Goal: Task Accomplishment & Management: Manage account settings

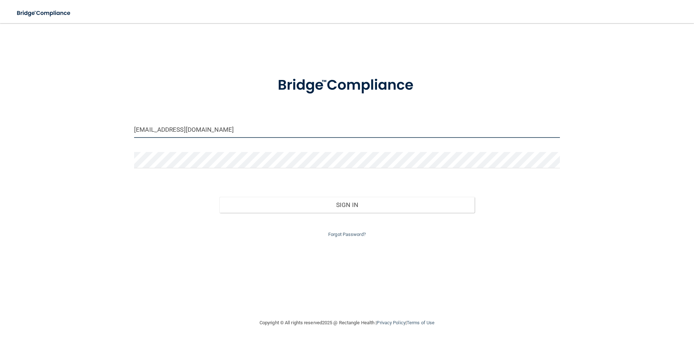
drag, startPoint x: 249, startPoint y: 130, endPoint x: 111, endPoint y: 125, distance: 138.1
click at [111, 125] on div "[EMAIL_ADDRESS][DOMAIN_NAME] Invalid email/password. You don't have permission …" at bounding box center [346, 170] width 665 height 280
type input "[EMAIL_ADDRESS][DOMAIN_NAME]"
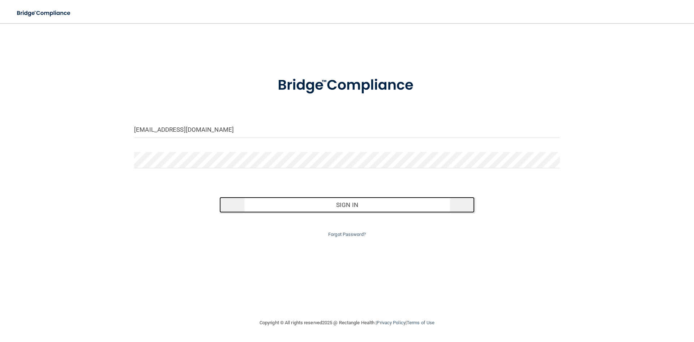
click at [369, 201] on button "Sign In" at bounding box center [347, 205] width 256 height 16
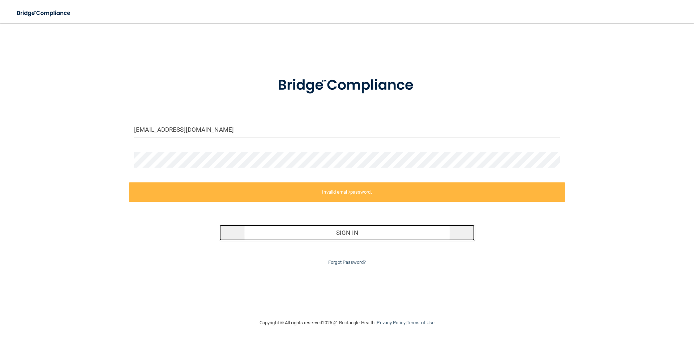
click at [335, 237] on button "Sign In" at bounding box center [347, 232] width 256 height 16
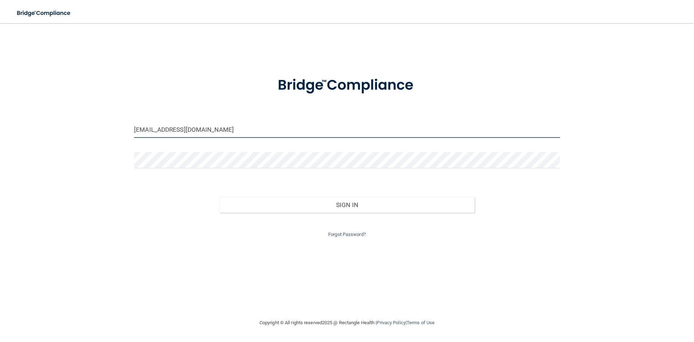
click at [214, 128] on input "brentmooredds@yahoo.com" at bounding box center [347, 129] width 426 height 16
type input "misti_berry@hotmail.com"
click at [121, 201] on div "misti_berry@hotmail.com Invalid email/password. You don't have permission to ac…" at bounding box center [346, 170] width 665 height 280
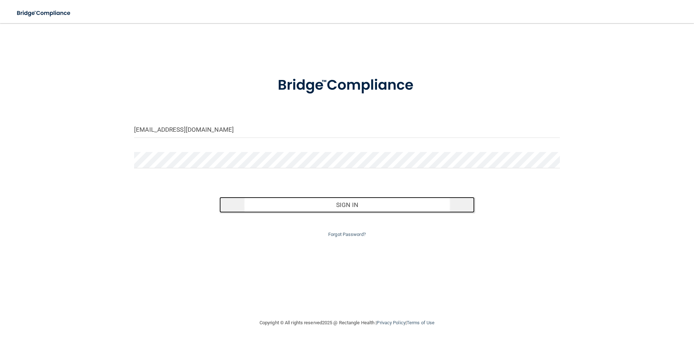
click at [366, 205] on button "Sign In" at bounding box center [347, 205] width 256 height 16
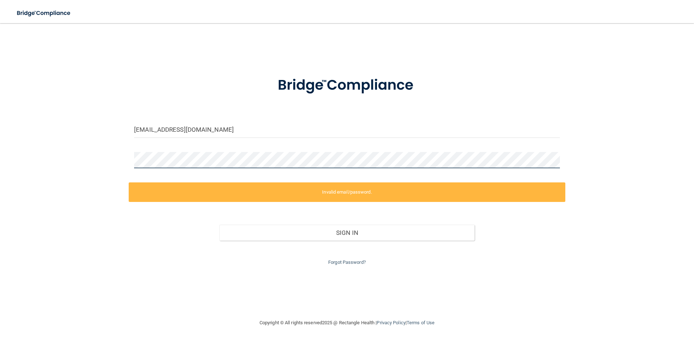
click at [88, 165] on div "misti_berry@hotmail.com Invalid email/password. You don't have permission to ac…" at bounding box center [346, 170] width 665 height 280
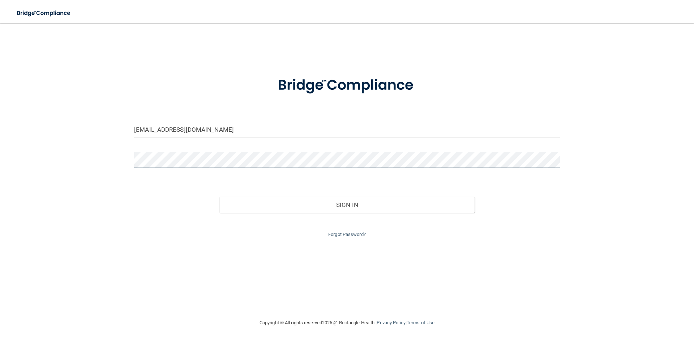
click at [219, 197] on button "Sign In" at bounding box center [347, 205] width 256 height 16
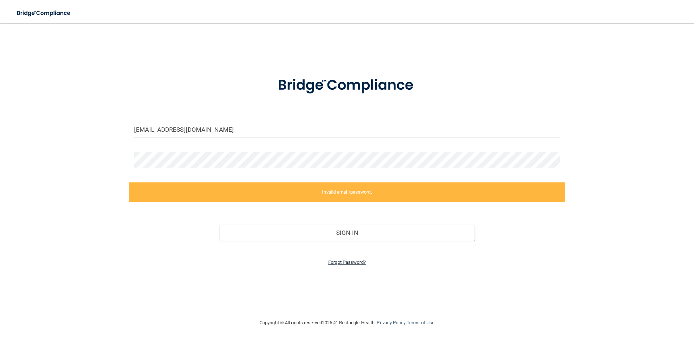
click at [346, 261] on link "Forgot Password?" at bounding box center [347, 261] width 38 height 5
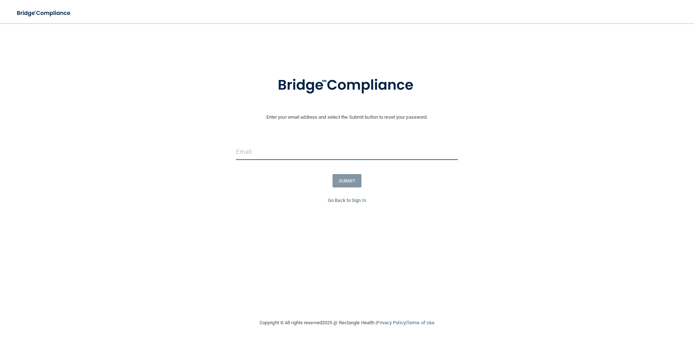
click at [279, 157] on input "email" at bounding box center [347, 151] width 222 height 16
type input "misti_berry@hotmail.com"
click at [339, 180] on button "SUBMIT" at bounding box center [347, 180] width 29 height 13
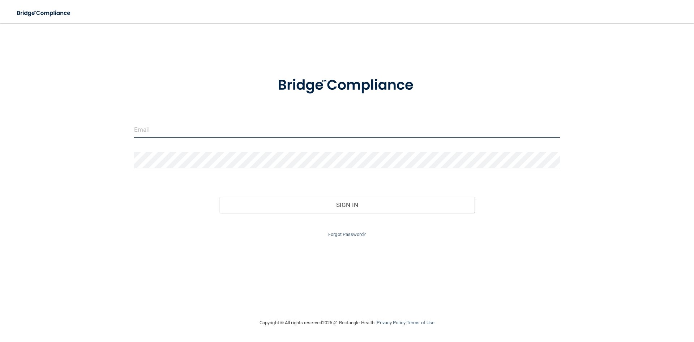
type input "[EMAIL_ADDRESS][DOMAIN_NAME]"
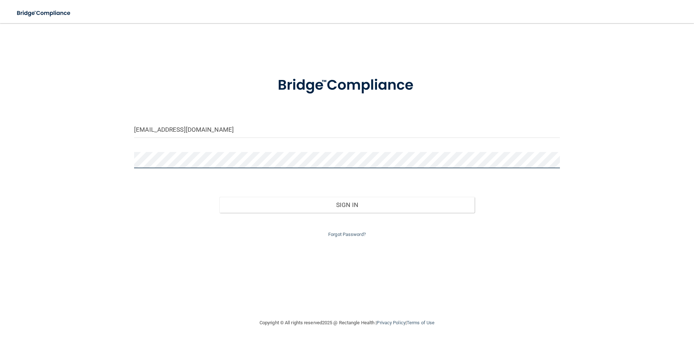
click at [57, 166] on div "misti_berry@hotmail.com Invalid email/password. You don't have permission to ac…" at bounding box center [346, 170] width 665 height 280
click at [219, 197] on button "Sign In" at bounding box center [347, 205] width 256 height 16
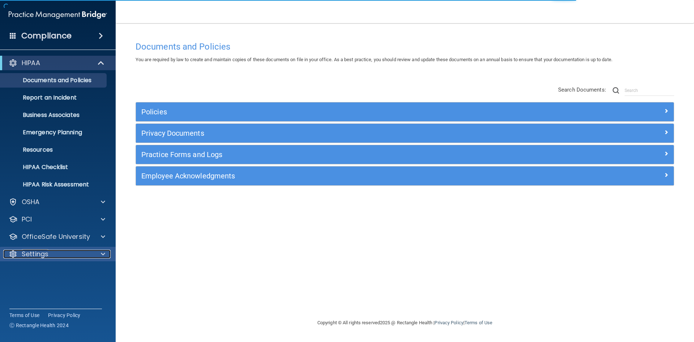
click at [48, 255] on p "Settings" at bounding box center [35, 253] width 27 height 9
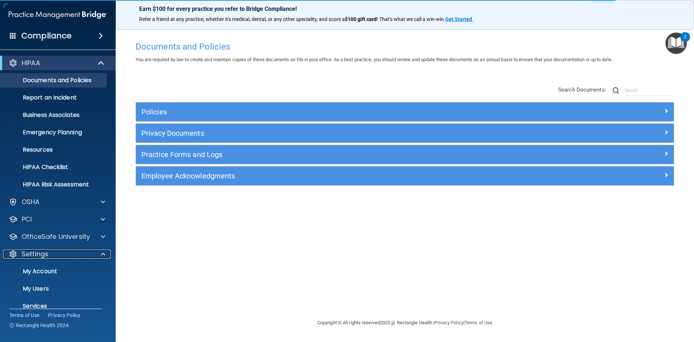
scroll to position [28, 0]
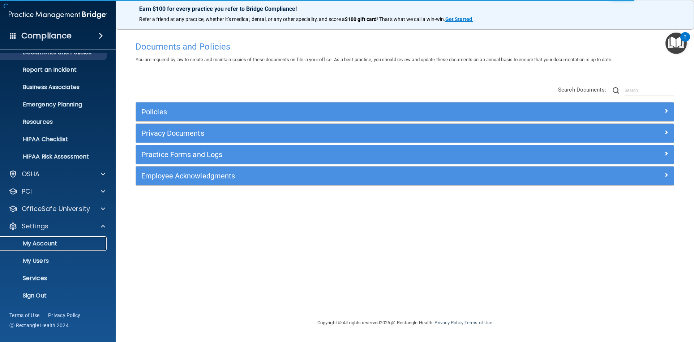
click at [52, 243] on p "My Account" at bounding box center [54, 243] width 99 height 7
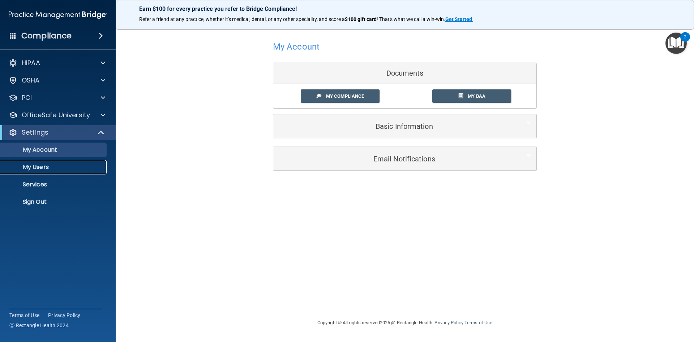
click at [37, 166] on p "My Users" at bounding box center [54, 166] width 99 height 7
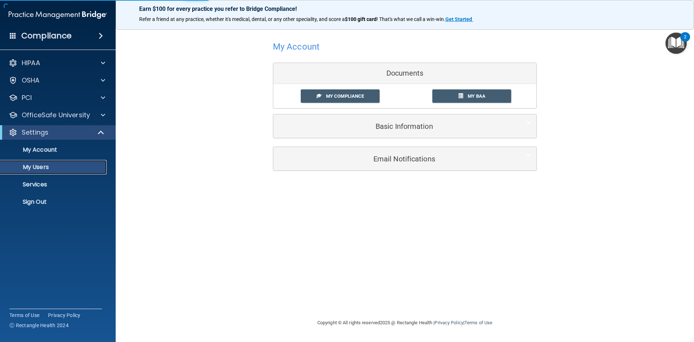
select select "20"
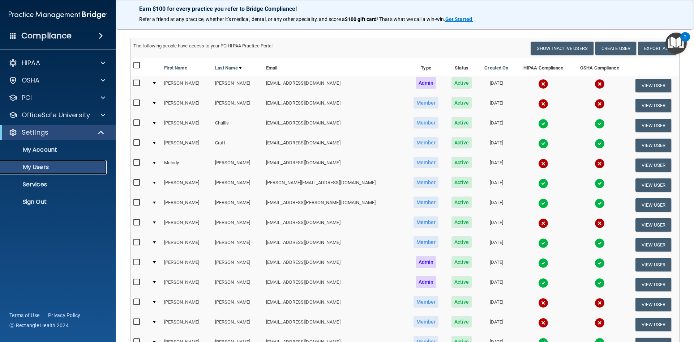
scroll to position [108, 0]
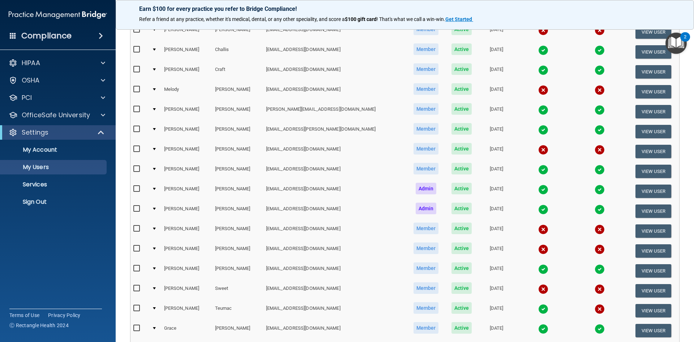
click at [135, 148] on input "checkbox" at bounding box center [137, 149] width 8 height 6
checkbox input "true"
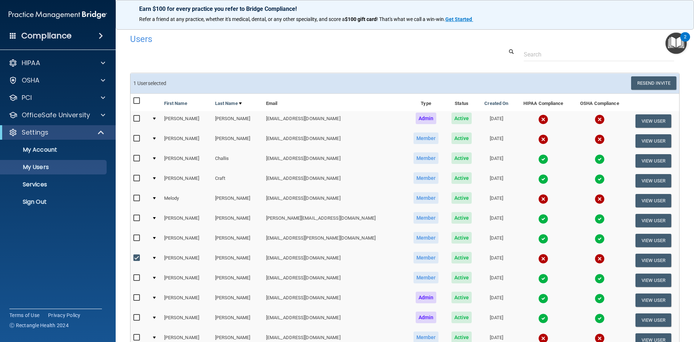
scroll to position [0, 0]
click at [646, 85] on button "Resend Invite" at bounding box center [653, 83] width 45 height 13
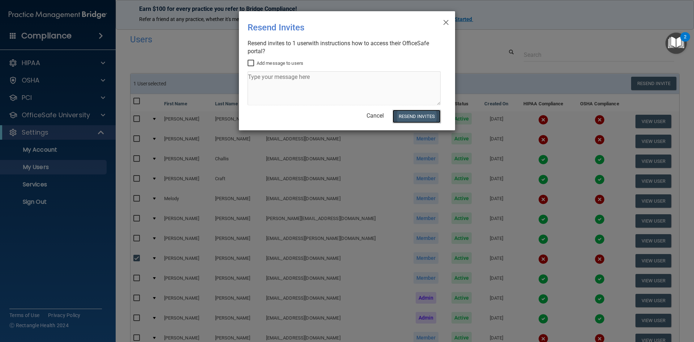
click at [413, 113] on button "Resend Invites" at bounding box center [417, 116] width 48 height 13
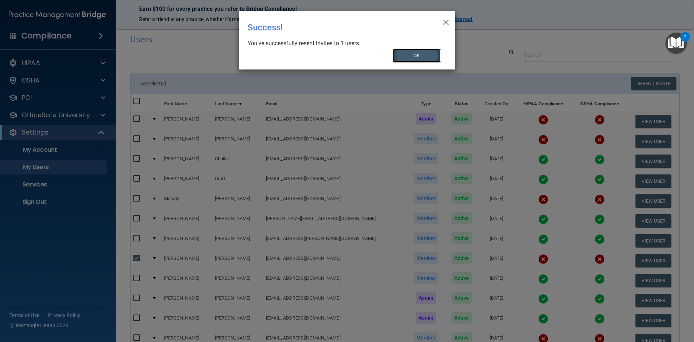
click at [416, 60] on button "OK" at bounding box center [417, 55] width 48 height 13
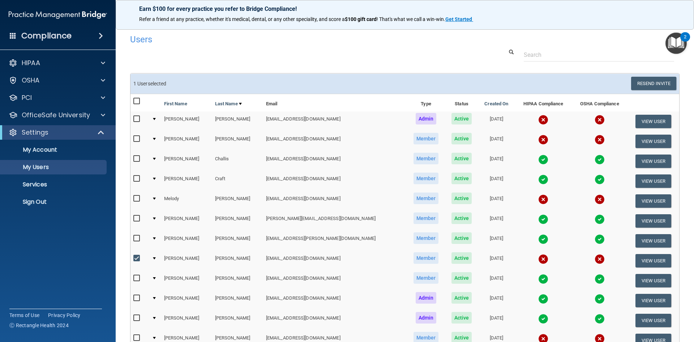
click at [240, 42] on h4 "Users" at bounding box center [288, 39] width 316 height 9
